Goal: Information Seeking & Learning: Learn about a topic

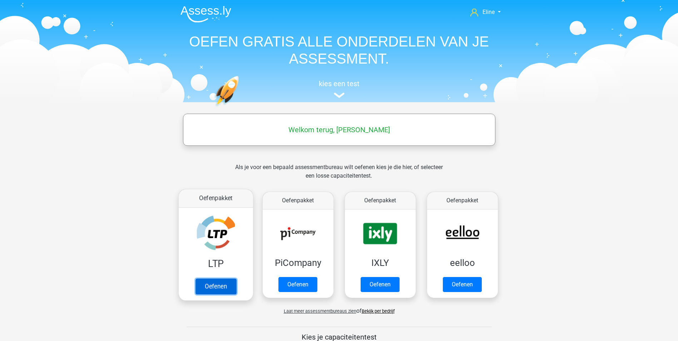
click at [205, 286] on link "Oefenen" at bounding box center [215, 287] width 41 height 16
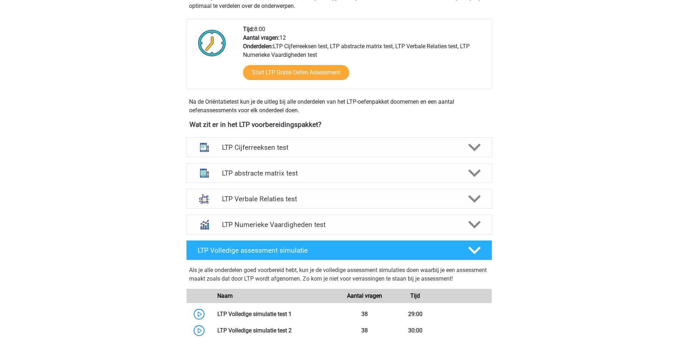
scroll to position [250, 0]
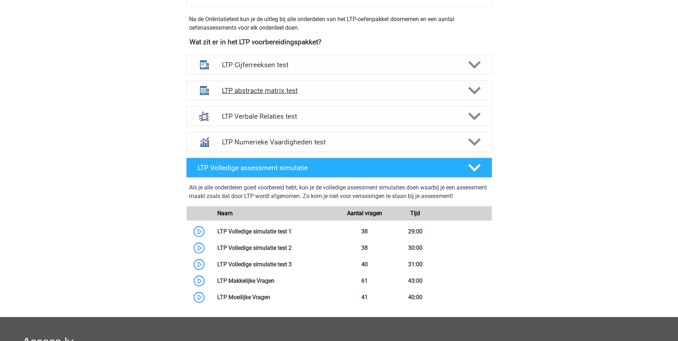
click at [268, 88] on h4 "LTP abstracte matrix test" at bounding box center [339, 91] width 234 height 8
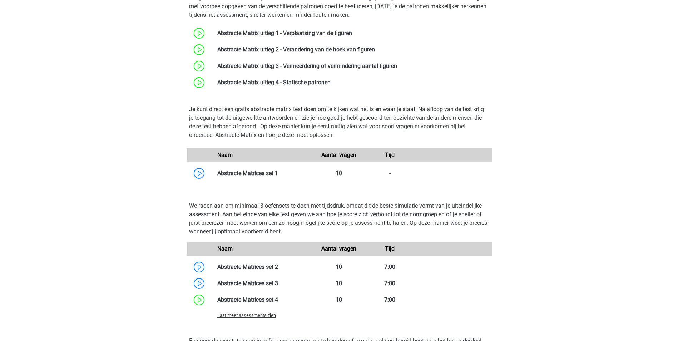
scroll to position [393, 0]
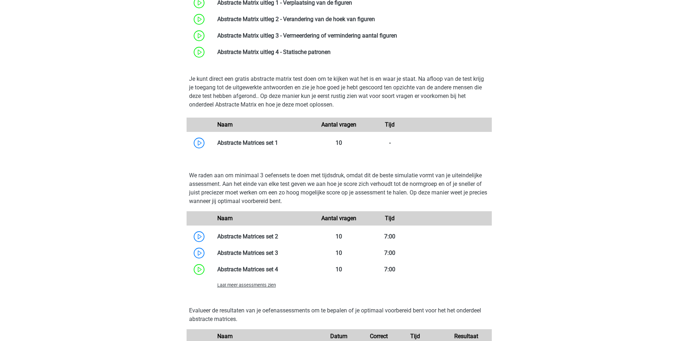
click at [249, 285] on span "Laat meer assessments zien" at bounding box center [246, 285] width 59 height 5
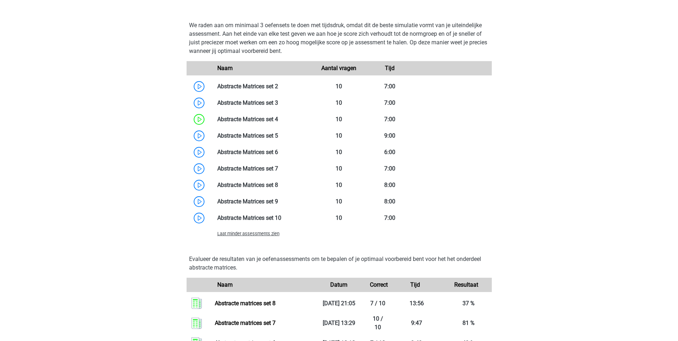
scroll to position [536, 0]
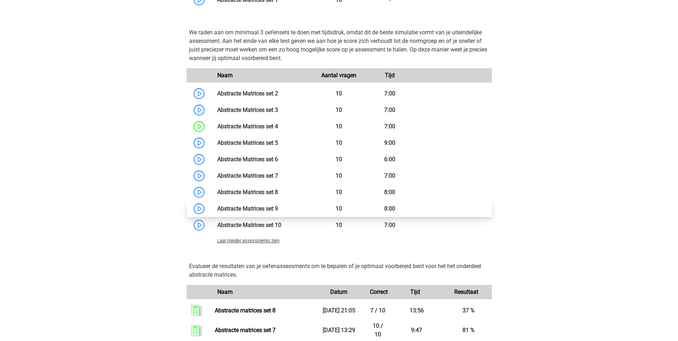
click at [278, 207] on link at bounding box center [278, 208] width 0 height 7
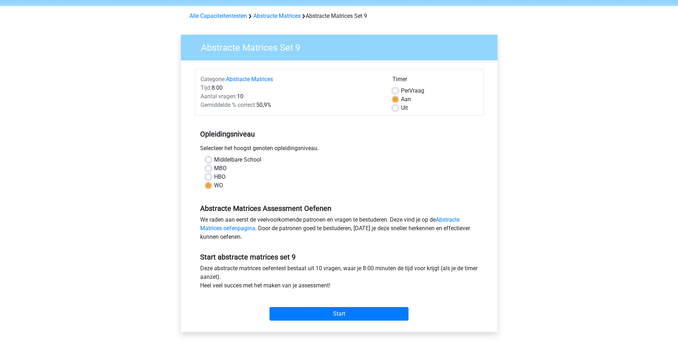
scroll to position [72, 0]
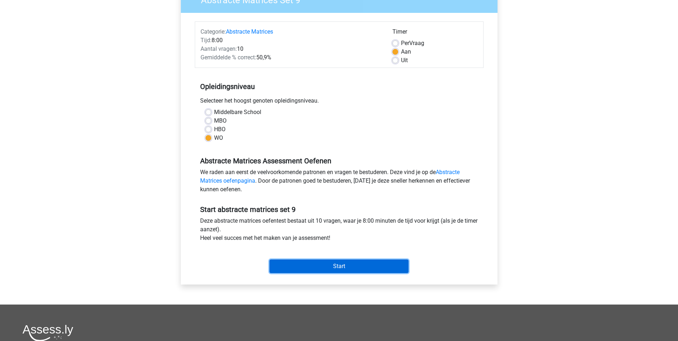
click at [284, 271] on input "Start" at bounding box center [339, 267] width 139 height 14
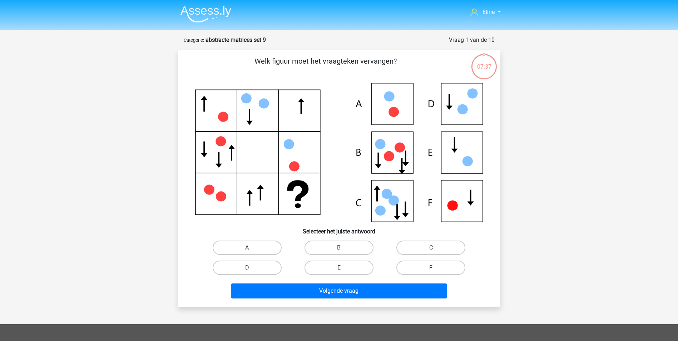
click at [252, 265] on label "D" at bounding box center [247, 268] width 69 height 14
click at [252, 268] on input "D" at bounding box center [249, 270] width 5 height 5
radio input "true"
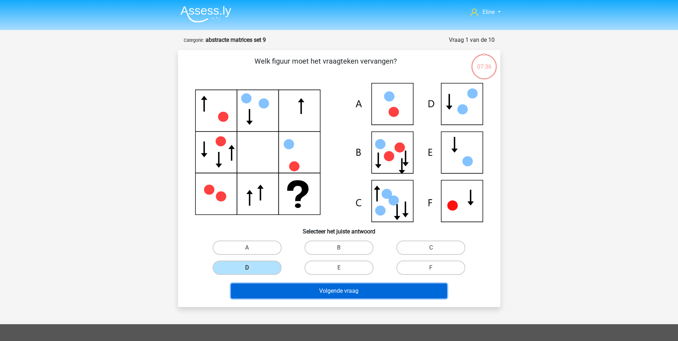
click at [264, 296] on button "Volgende vraag" at bounding box center [339, 291] width 216 height 15
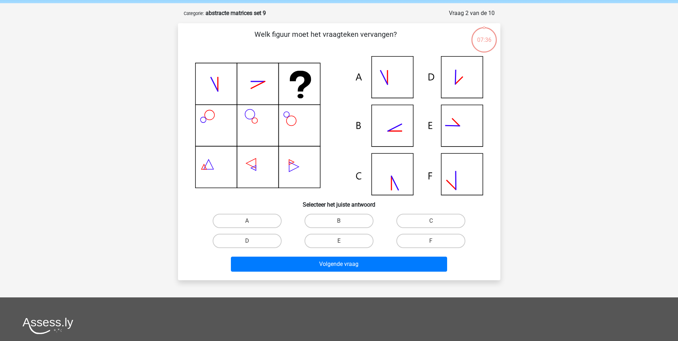
scroll to position [36, 0]
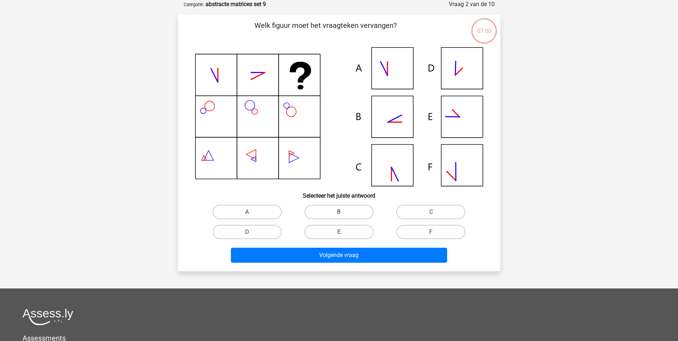
click at [349, 214] on label "B" at bounding box center [339, 212] width 69 height 14
click at [344, 214] on input "B" at bounding box center [341, 214] width 5 height 5
radio input "true"
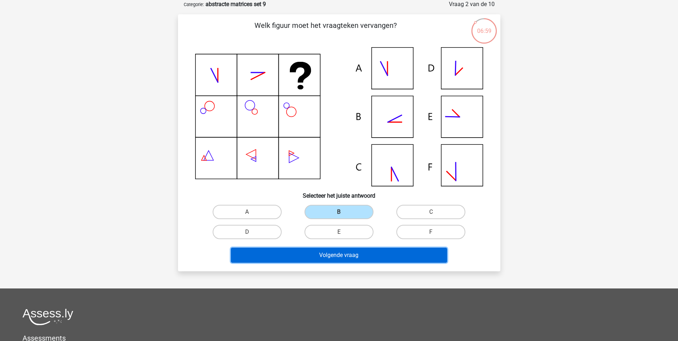
click at [337, 255] on button "Volgende vraag" at bounding box center [339, 255] width 216 height 15
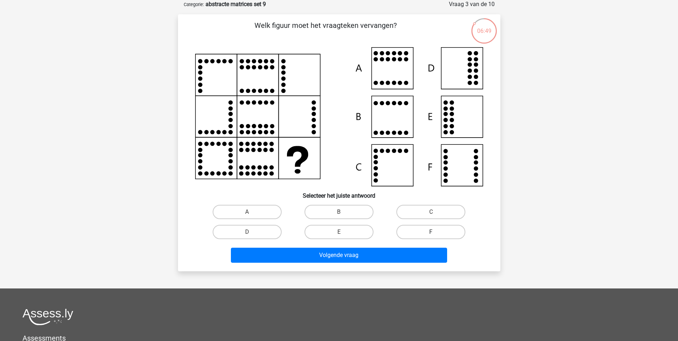
click at [425, 232] on label "F" at bounding box center [431, 232] width 69 height 14
click at [431, 232] on input "F" at bounding box center [433, 234] width 5 height 5
radio input "true"
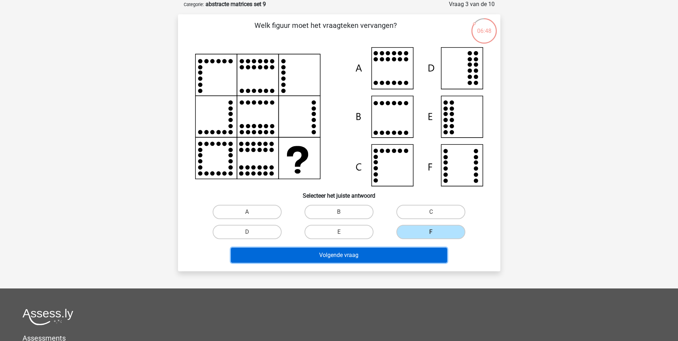
click at [397, 253] on button "Volgende vraag" at bounding box center [339, 255] width 216 height 15
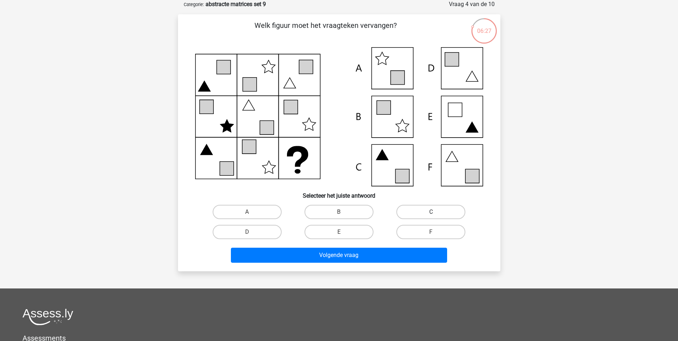
click at [430, 211] on label "C" at bounding box center [431, 212] width 69 height 14
click at [431, 212] on input "C" at bounding box center [433, 214] width 5 height 5
radio input "true"
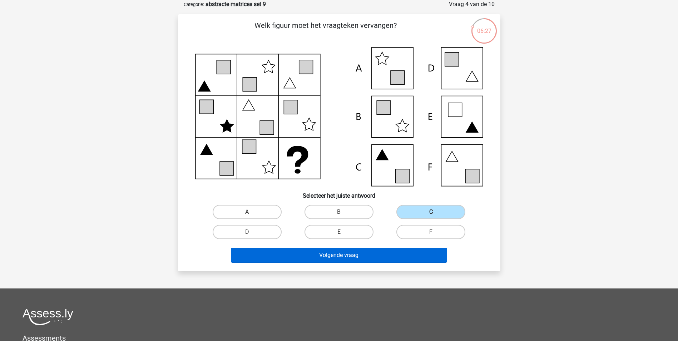
click at [391, 250] on button "Volgende vraag" at bounding box center [339, 255] width 216 height 15
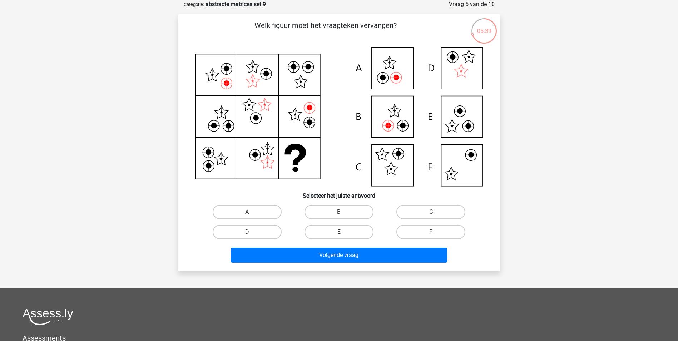
click at [325, 204] on div "B" at bounding box center [339, 212] width 92 height 20
click at [324, 211] on label "B" at bounding box center [339, 212] width 69 height 14
click at [339, 212] on input "B" at bounding box center [341, 214] width 5 height 5
radio input "true"
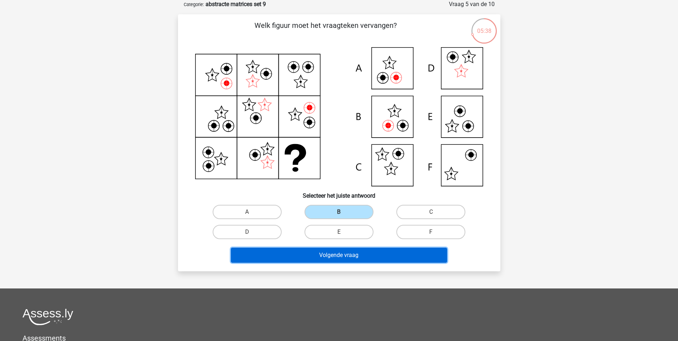
click at [319, 253] on button "Volgende vraag" at bounding box center [339, 255] width 216 height 15
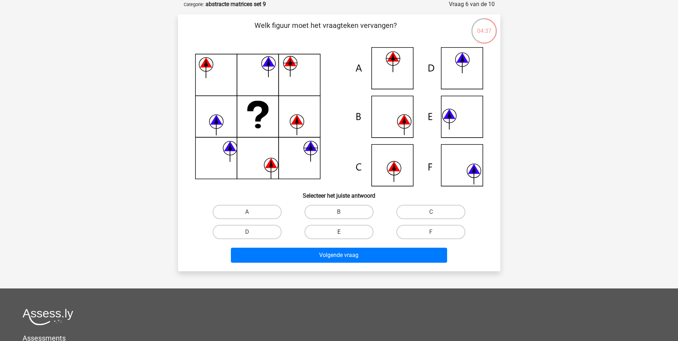
click at [356, 233] on label "E" at bounding box center [339, 232] width 69 height 14
click at [344, 233] on input "E" at bounding box center [341, 234] width 5 height 5
radio input "true"
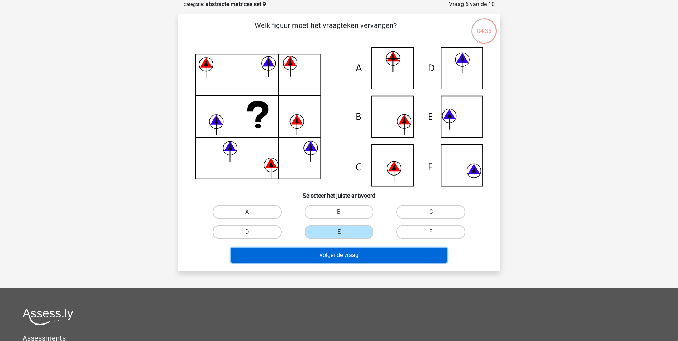
click at [351, 251] on button "Volgende vraag" at bounding box center [339, 255] width 216 height 15
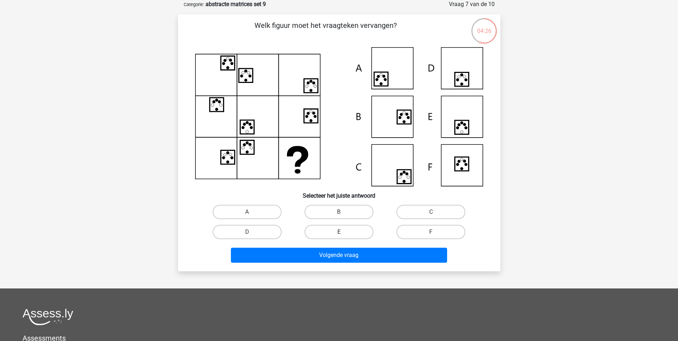
click at [321, 235] on label "E" at bounding box center [339, 232] width 69 height 14
click at [339, 235] on input "E" at bounding box center [341, 234] width 5 height 5
radio input "true"
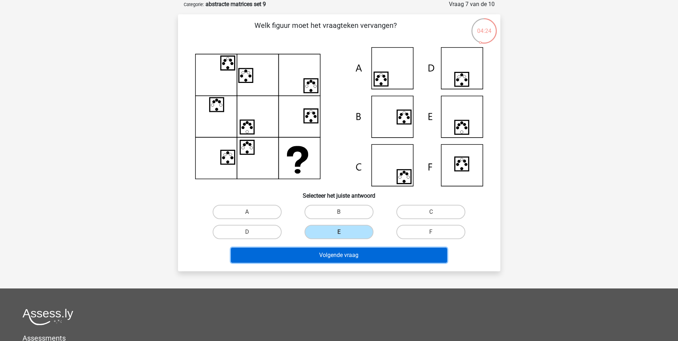
click at [294, 255] on button "Volgende vraag" at bounding box center [339, 255] width 216 height 15
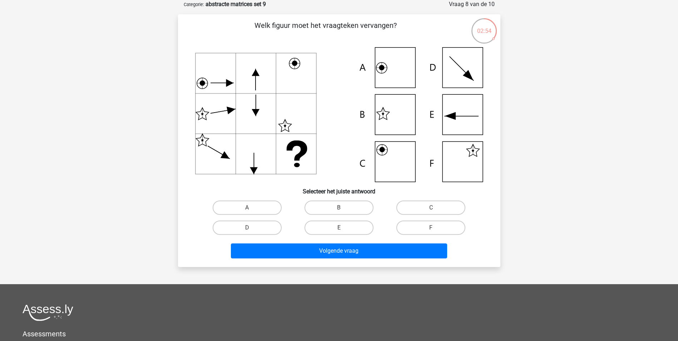
click at [341, 210] on input "B" at bounding box center [341, 210] width 5 height 5
radio input "true"
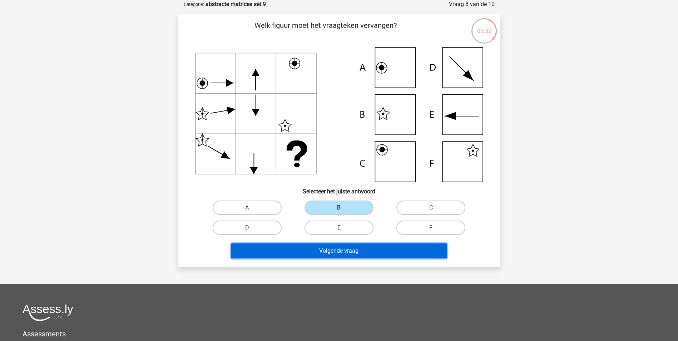
click at [327, 250] on button "Volgende vraag" at bounding box center [339, 251] width 216 height 15
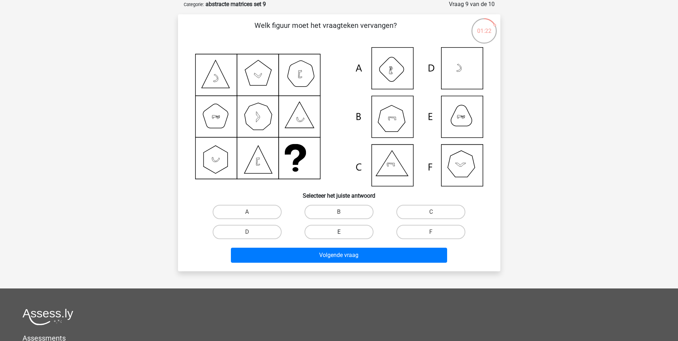
click at [345, 233] on label "E" at bounding box center [339, 232] width 69 height 14
click at [344, 233] on input "E" at bounding box center [341, 234] width 5 height 5
radio input "true"
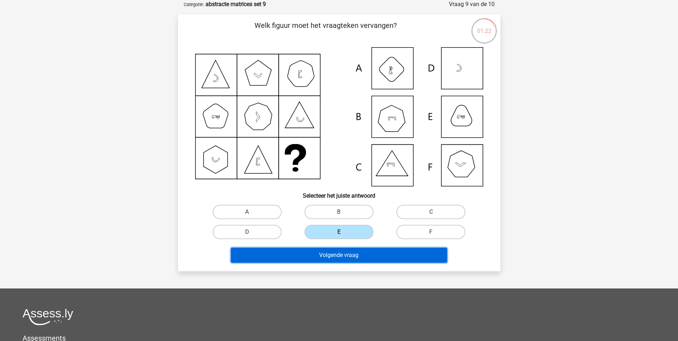
click at [334, 256] on button "Volgende vraag" at bounding box center [339, 255] width 216 height 15
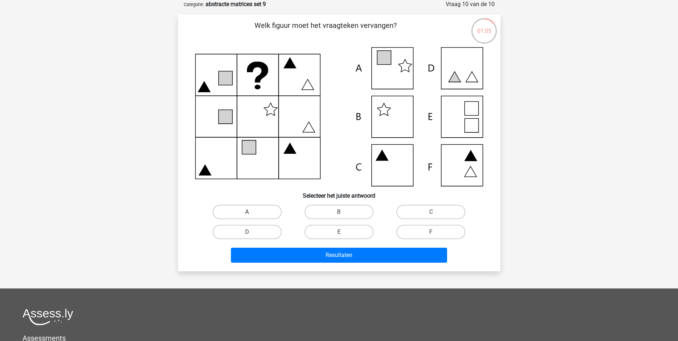
click at [262, 210] on label "A" at bounding box center [247, 212] width 69 height 14
click at [252, 212] on input "A" at bounding box center [249, 214] width 5 height 5
radio input "true"
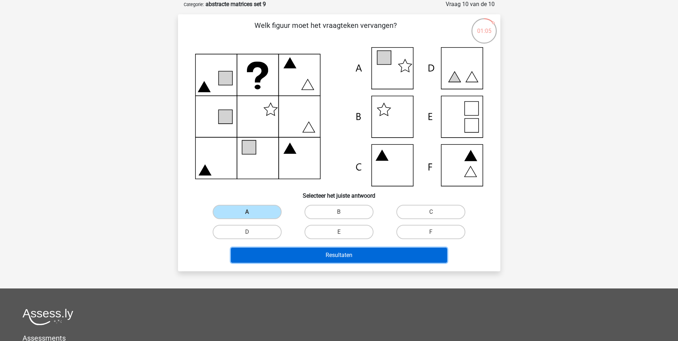
click at [262, 249] on button "Resultaten" at bounding box center [339, 255] width 216 height 15
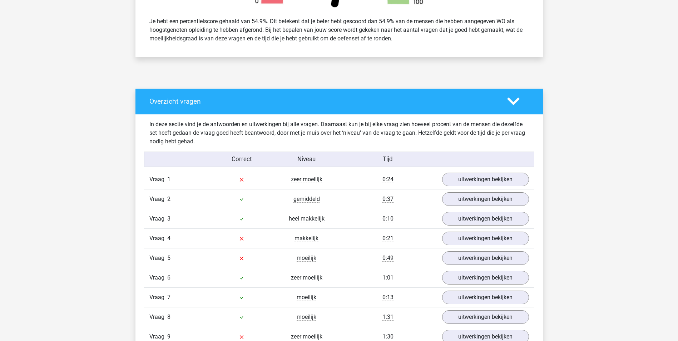
scroll to position [322, 0]
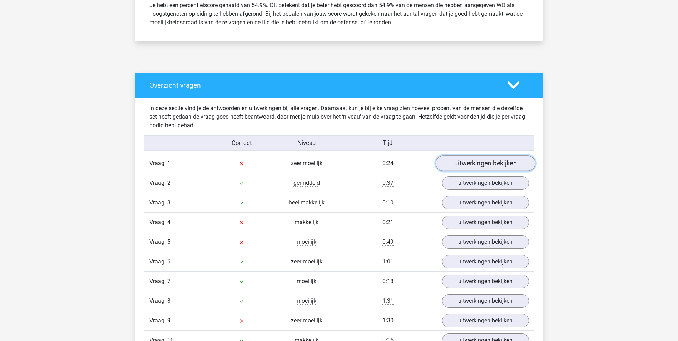
click at [506, 161] on link "uitwerkingen bekijken" at bounding box center [486, 164] width 100 height 16
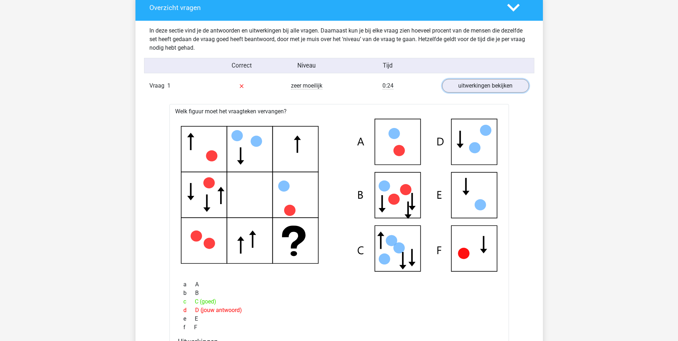
scroll to position [393, 0]
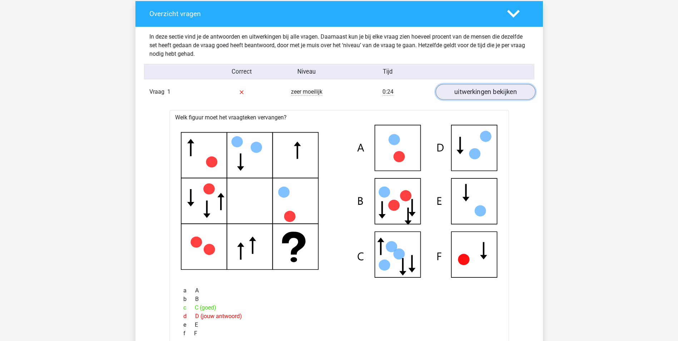
click at [489, 91] on link "uitwerkingen bekijken" at bounding box center [486, 92] width 100 height 16
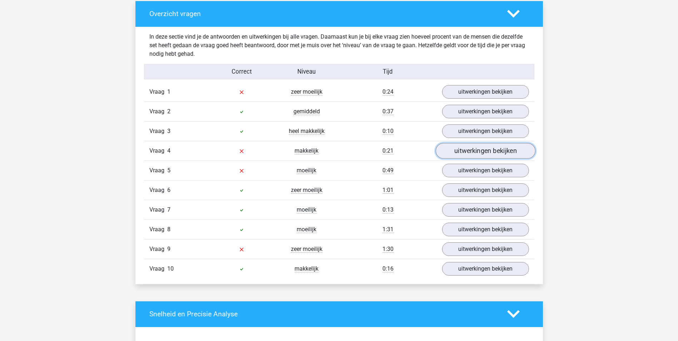
click at [454, 152] on link "uitwerkingen bekijken" at bounding box center [486, 151] width 100 height 16
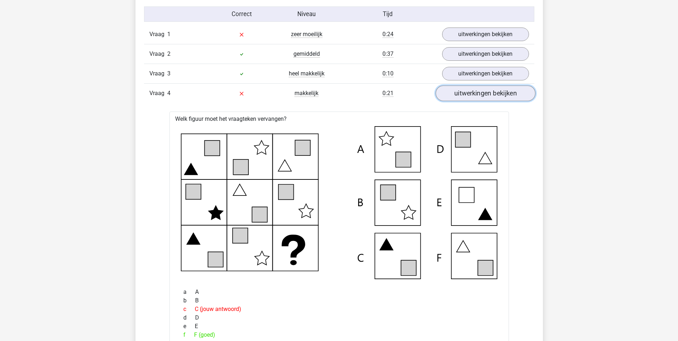
scroll to position [501, 0]
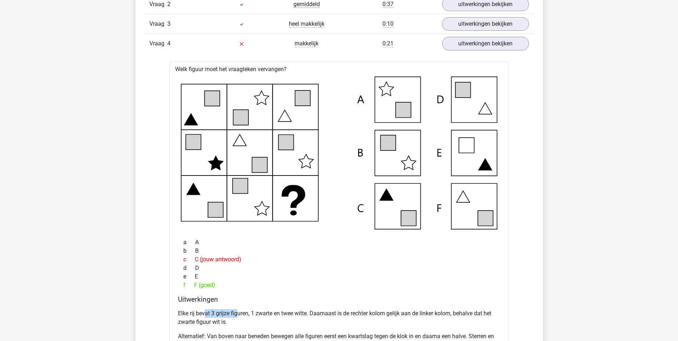
drag, startPoint x: 204, startPoint y: 314, endPoint x: 239, endPoint y: 315, distance: 34.4
click at [239, 315] on p "Elke rij bevat 3 grijze figuren, 1 zwarte en twee witte. Daarnaast is de rechte…" at bounding box center [339, 317] width 323 height 17
drag, startPoint x: 239, startPoint y: 315, endPoint x: 304, endPoint y: 271, distance: 78.4
click at [310, 278] on div "e E" at bounding box center [339, 277] width 323 height 9
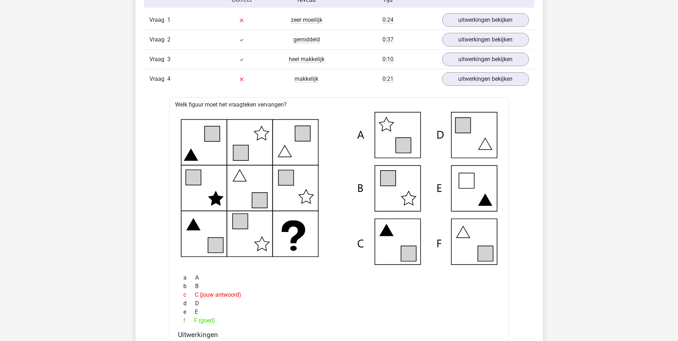
scroll to position [465, 0]
click at [476, 77] on link "uitwerkingen bekijken" at bounding box center [486, 80] width 100 height 16
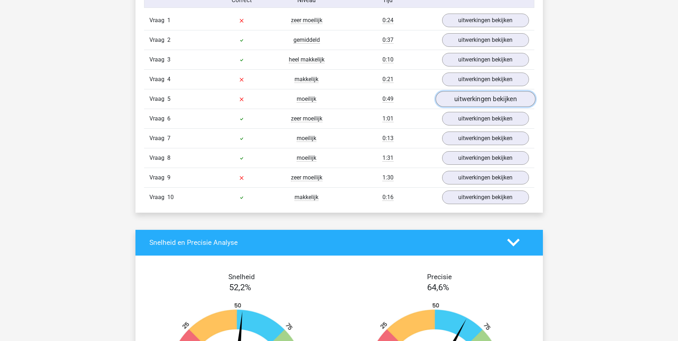
click at [460, 100] on link "uitwerkingen bekijken" at bounding box center [486, 99] width 100 height 16
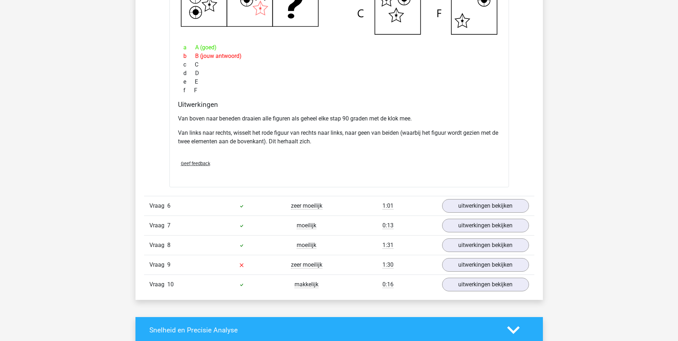
scroll to position [393, 0]
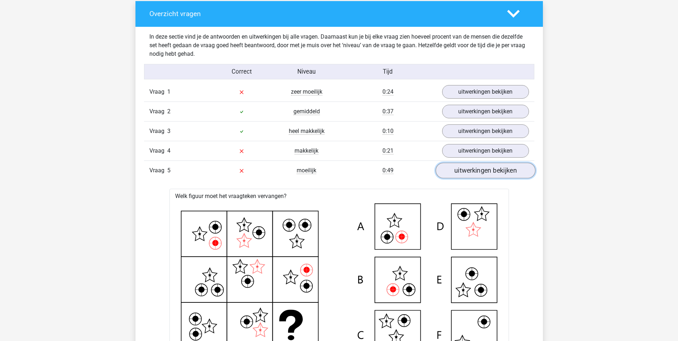
click at [496, 170] on link "uitwerkingen bekijken" at bounding box center [486, 171] width 100 height 16
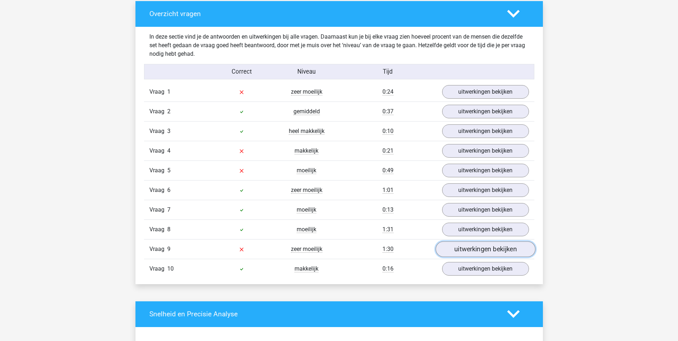
click at [451, 247] on link "uitwerkingen bekijken" at bounding box center [486, 249] width 100 height 16
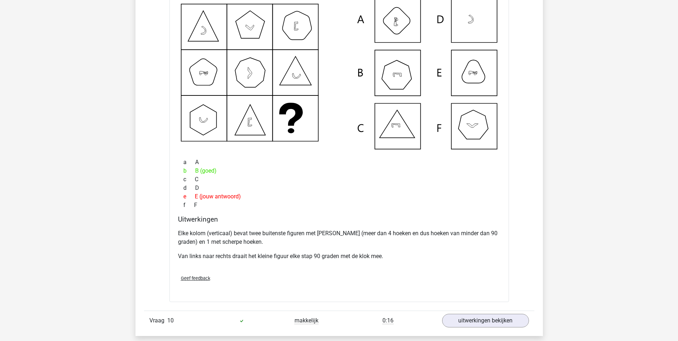
scroll to position [680, 0]
drag, startPoint x: 222, startPoint y: 236, endPoint x: 326, endPoint y: 236, distance: 104.4
click at [326, 236] on p "Elke kolom (verticaal) bevat twee buitenste figuren met stompe hoeken (meer dan…" at bounding box center [339, 237] width 323 height 17
drag, startPoint x: 326, startPoint y: 236, endPoint x: 313, endPoint y: 251, distance: 20.3
click at [313, 251] on div "Elke kolom (verticaal) bevat twee buitenste figuren met stompe hoeken (meer dan…" at bounding box center [339, 247] width 323 height 43
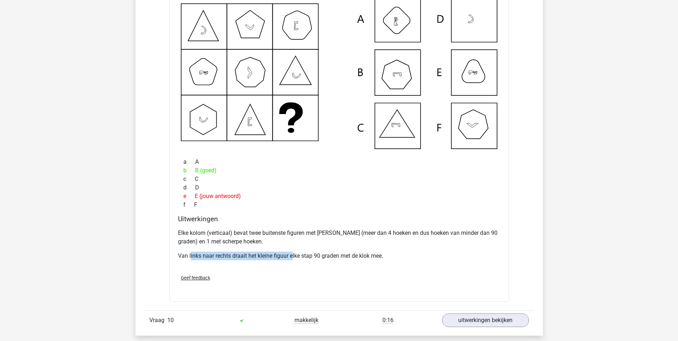
drag, startPoint x: 191, startPoint y: 256, endPoint x: 293, endPoint y: 257, distance: 101.9
click at [293, 257] on p "Van links naar rechts draait het kleine figuur elke stap 90 graden met de klok …" at bounding box center [339, 256] width 323 height 9
drag, startPoint x: 293, startPoint y: 257, endPoint x: 274, endPoint y: 266, distance: 21.0
click at [274, 266] on div "Elke kolom (verticaal) bevat twee buitenste figuren met stompe hoeken (meer dan…" at bounding box center [339, 247] width 323 height 43
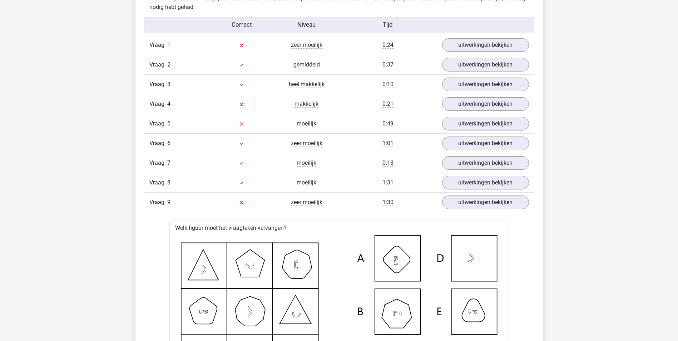
scroll to position [393, 0]
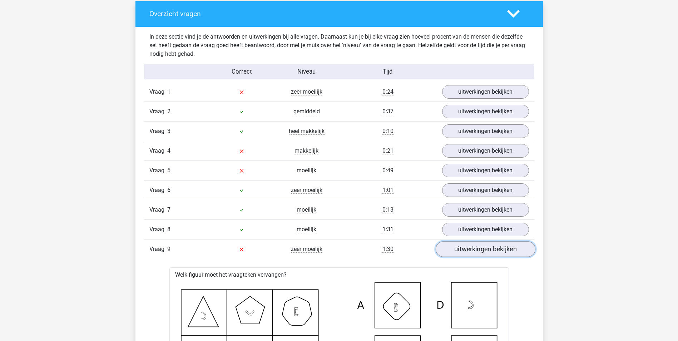
click at [468, 247] on link "uitwerkingen bekijken" at bounding box center [486, 249] width 100 height 16
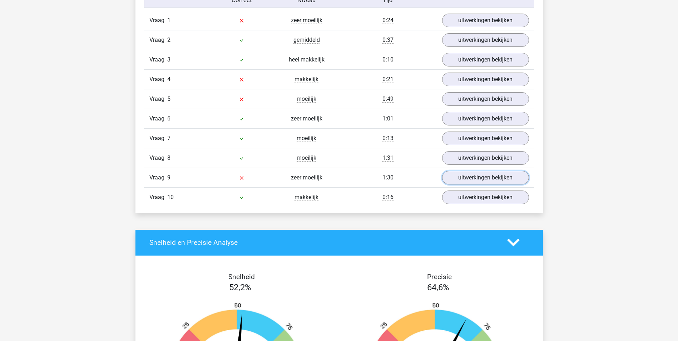
scroll to position [429, 0]
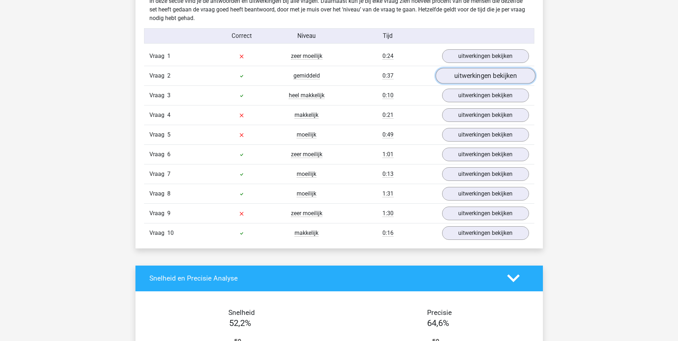
click at [460, 74] on link "uitwerkingen bekijken" at bounding box center [486, 76] width 100 height 16
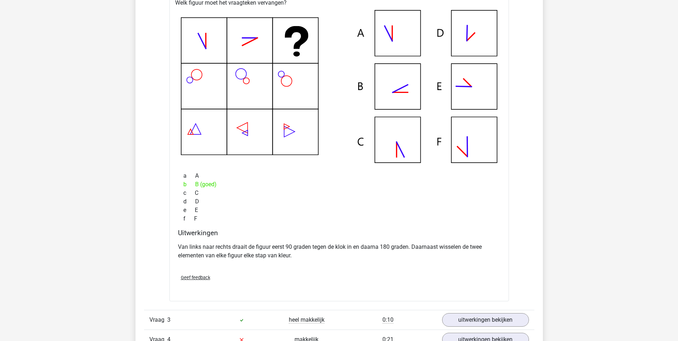
scroll to position [536, 0]
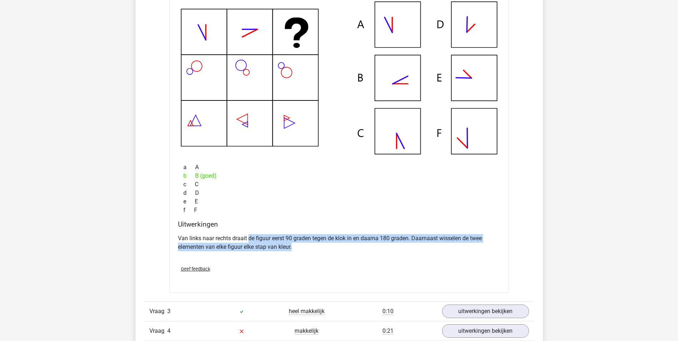
drag, startPoint x: 249, startPoint y: 238, endPoint x: 363, endPoint y: 248, distance: 114.2
click at [363, 248] on p "Van links naar rechts draait de figuur eerst 90 graden tegen de klok in en daar…" at bounding box center [339, 242] width 323 height 17
drag, startPoint x: 363, startPoint y: 248, endPoint x: 359, endPoint y: 252, distance: 5.1
click at [359, 252] on div "Van links naar rechts draait de figuur eerst 90 graden tegen de klok in en daar…" at bounding box center [339, 245] width 323 height 29
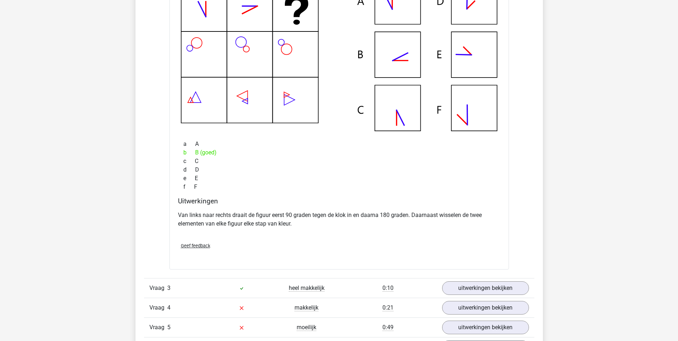
scroll to position [501, 0]
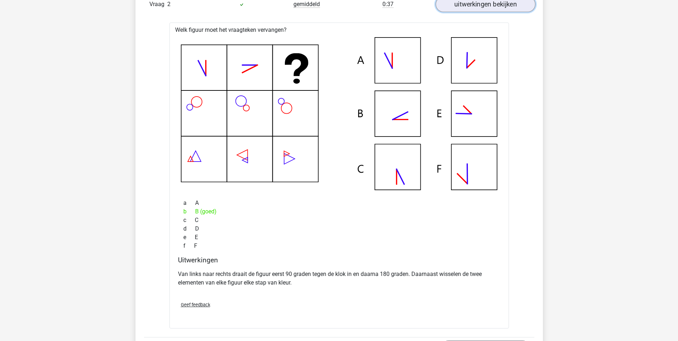
click at [486, 7] on link "uitwerkingen bekijken" at bounding box center [486, 4] width 100 height 16
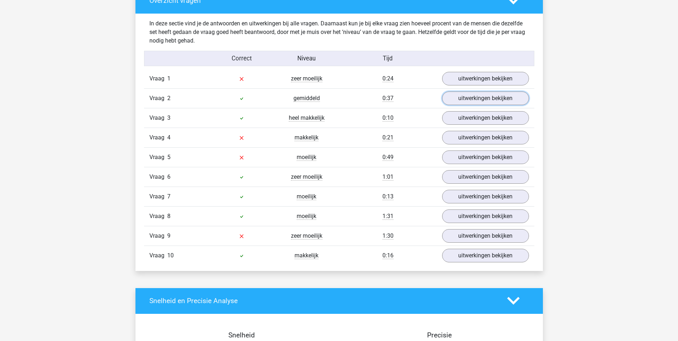
scroll to position [393, 0]
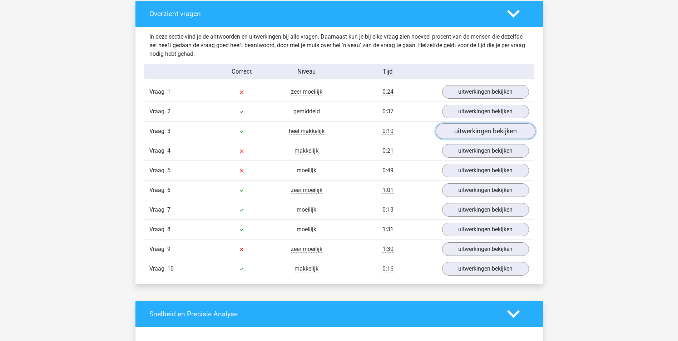
click at [476, 130] on link "uitwerkingen bekijken" at bounding box center [486, 131] width 100 height 16
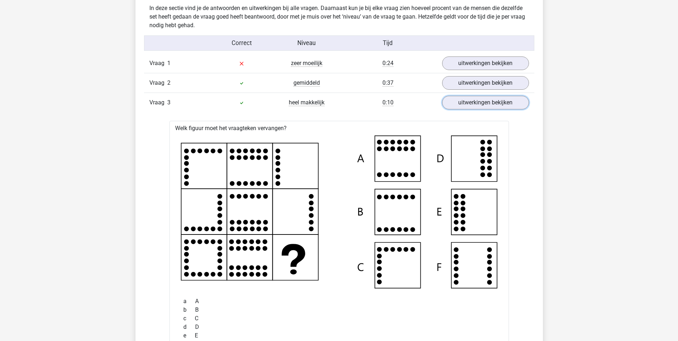
scroll to position [465, 0]
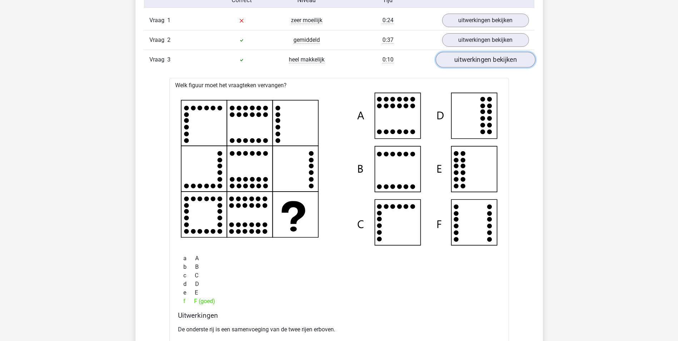
click at [497, 62] on link "uitwerkingen bekijken" at bounding box center [486, 60] width 100 height 16
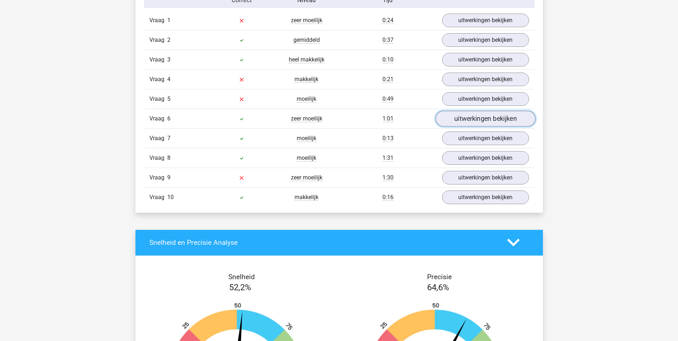
click at [480, 117] on link "uitwerkingen bekijken" at bounding box center [486, 119] width 100 height 16
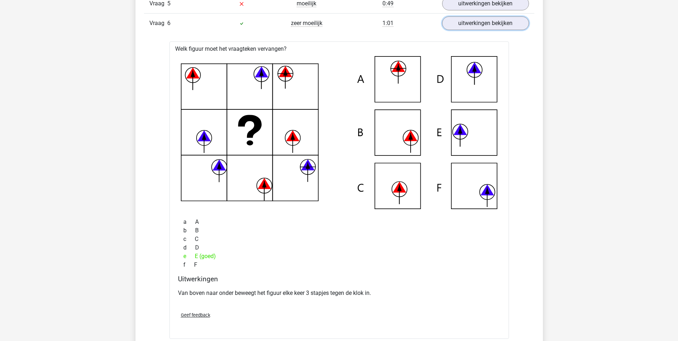
scroll to position [572, 0]
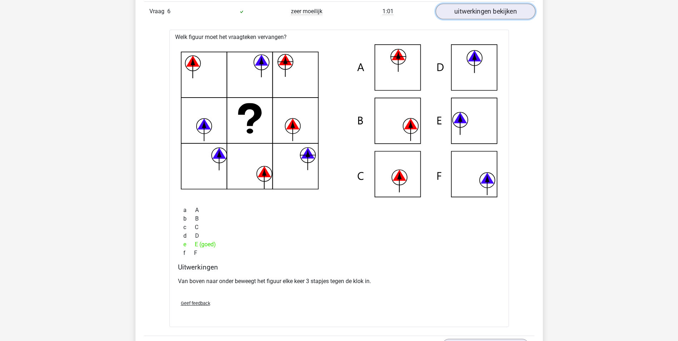
click at [465, 9] on link "uitwerkingen bekijken" at bounding box center [486, 12] width 100 height 16
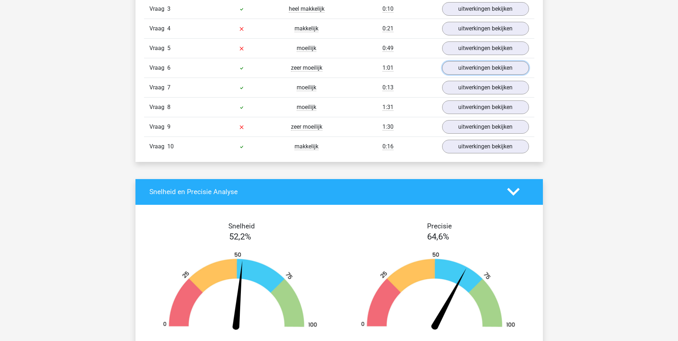
scroll to position [501, 0]
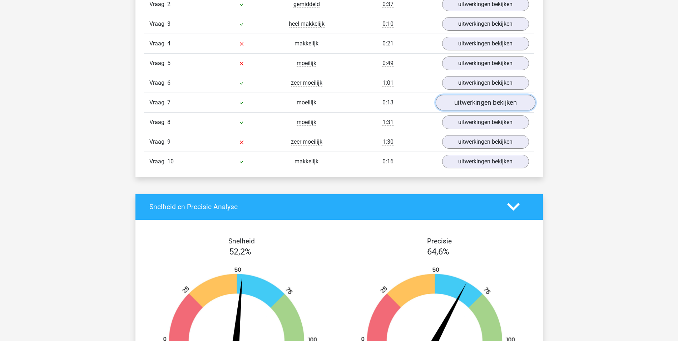
click at [467, 102] on link "uitwerkingen bekijken" at bounding box center [486, 103] width 100 height 16
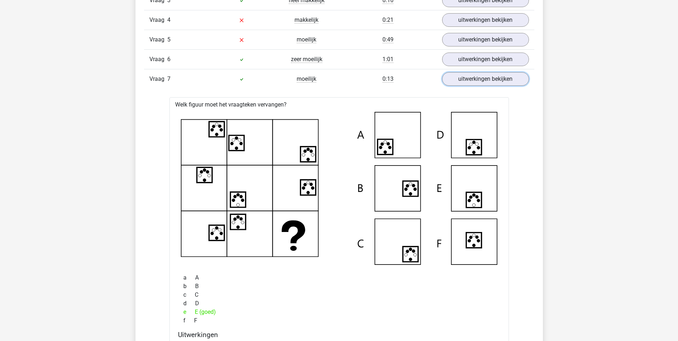
scroll to position [608, 0]
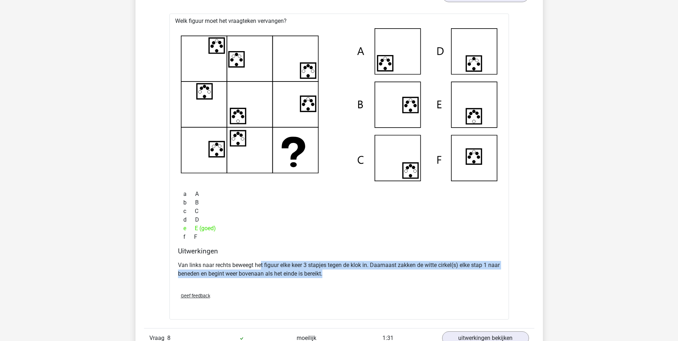
drag, startPoint x: 322, startPoint y: 261, endPoint x: 405, endPoint y: 272, distance: 83.7
click at [405, 272] on p "Van links naar rechts beweegt het figuur elke keer 3 stapjes tegen de klok in. …" at bounding box center [339, 269] width 323 height 17
drag, startPoint x: 405, startPoint y: 272, endPoint x: 392, endPoint y: 273, distance: 13.3
click at [392, 273] on p "Van links naar rechts beweegt het figuur elke keer 3 stapjes tegen de klok in. …" at bounding box center [339, 269] width 323 height 17
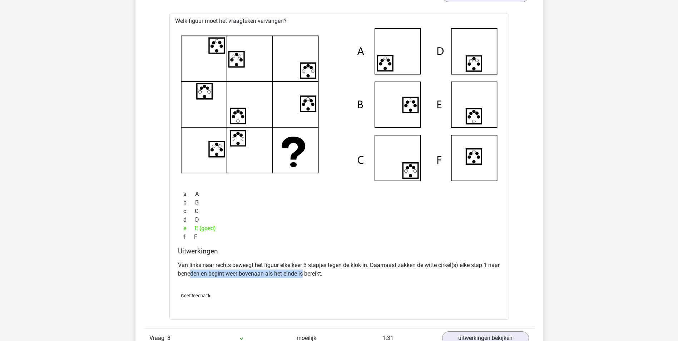
drag, startPoint x: 202, startPoint y: 272, endPoint x: 316, endPoint y: 277, distance: 113.8
click at [316, 277] on p "Van links naar rechts beweegt het figuur elke keer 3 stapjes tegen de klok in. …" at bounding box center [339, 269] width 323 height 17
drag, startPoint x: 316, startPoint y: 277, endPoint x: 314, endPoint y: 272, distance: 5.1
click at [316, 277] on p "Van links naar rechts beweegt het figuur elke keer 3 stapjes tegen de klok in. …" at bounding box center [339, 269] width 323 height 17
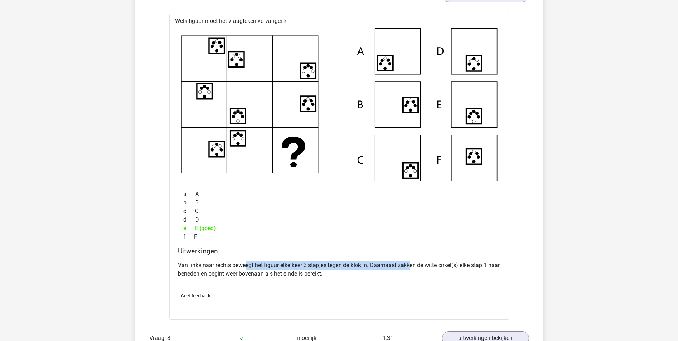
drag, startPoint x: 254, startPoint y: 264, endPoint x: 411, endPoint y: 264, distance: 157.0
click at [411, 264] on p "Van links naar rechts beweegt het figuur elke keer 3 stapjes tegen de klok in. …" at bounding box center [339, 269] width 323 height 17
drag, startPoint x: 411, startPoint y: 264, endPoint x: 395, endPoint y: 278, distance: 21.6
click at [398, 282] on div "Van links naar rechts beweegt het figuur elke keer 3 stapjes tegen de klok in. …" at bounding box center [339, 272] width 323 height 29
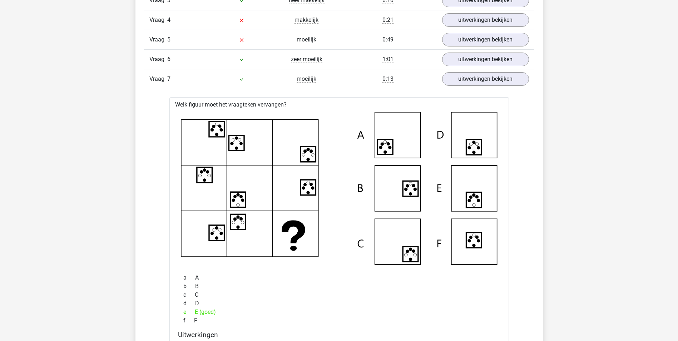
scroll to position [501, 0]
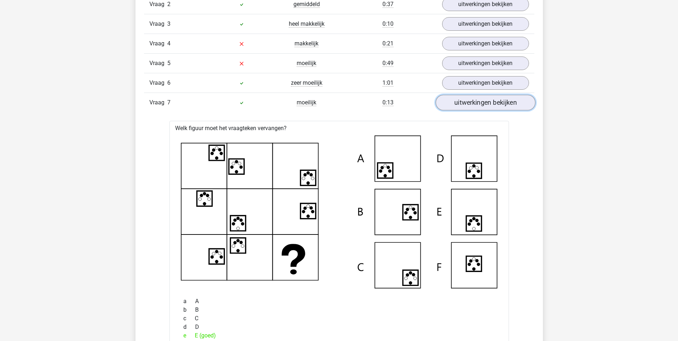
click at [460, 105] on link "uitwerkingen bekijken" at bounding box center [486, 103] width 100 height 16
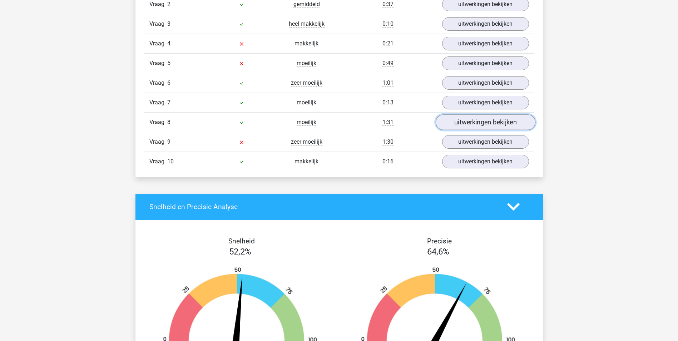
click at [458, 125] on link "uitwerkingen bekijken" at bounding box center [486, 122] width 100 height 16
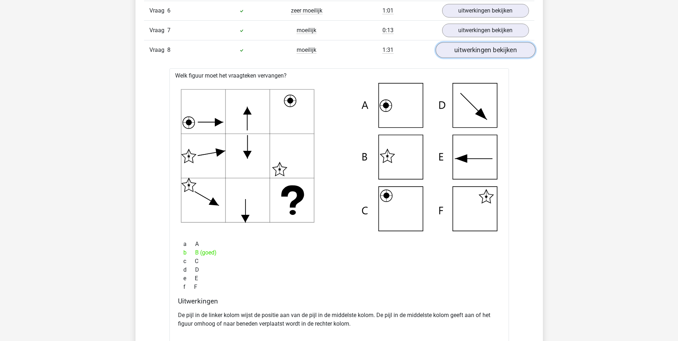
scroll to position [572, 0]
click at [481, 49] on link "uitwerkingen bekijken" at bounding box center [486, 51] width 100 height 16
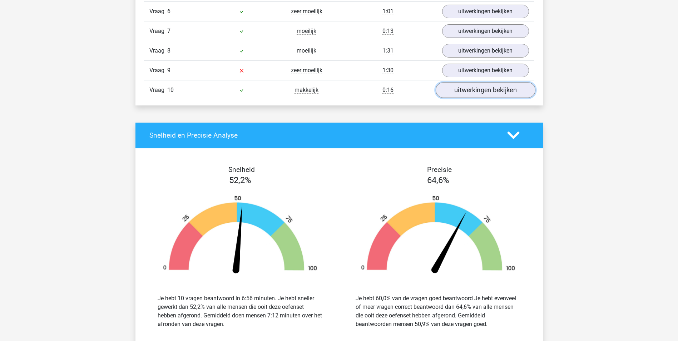
click at [443, 91] on link "uitwerkingen bekijken" at bounding box center [486, 90] width 100 height 16
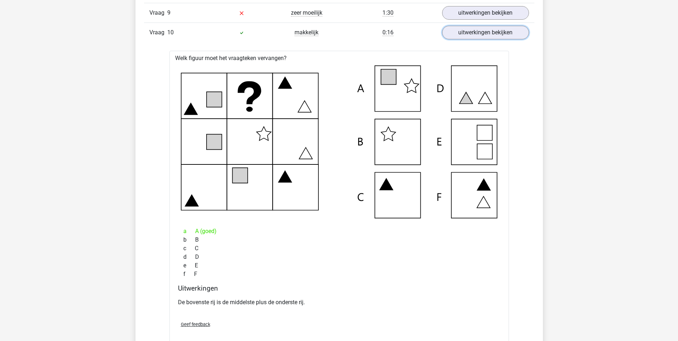
scroll to position [644, 0]
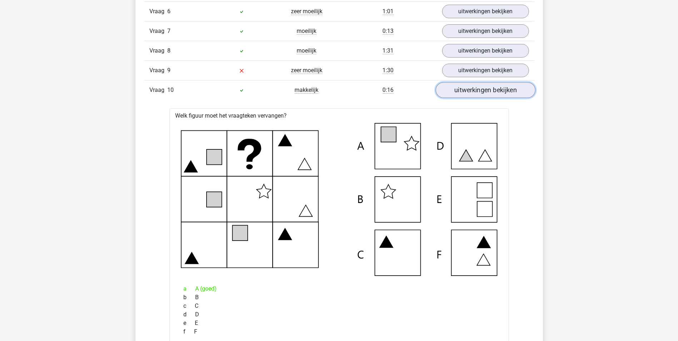
click at [514, 87] on link "uitwerkingen bekijken" at bounding box center [486, 90] width 100 height 16
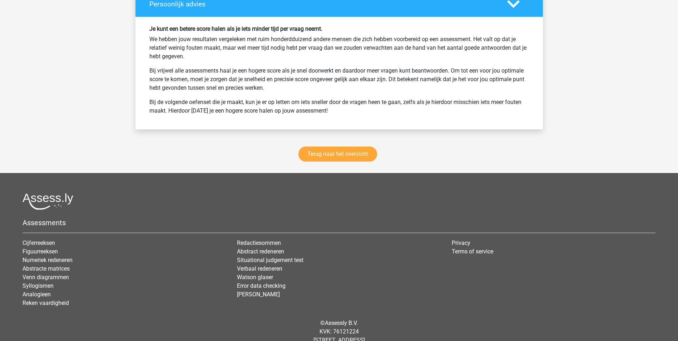
scroll to position [929, 0]
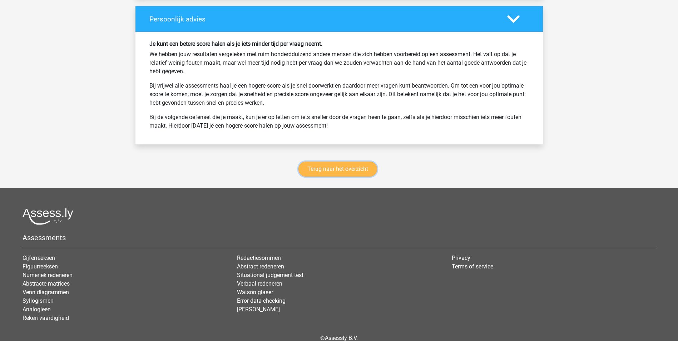
click at [329, 166] on link "Terug naar het overzicht" at bounding box center [338, 169] width 79 height 15
